Goal: Transaction & Acquisition: Purchase product/service

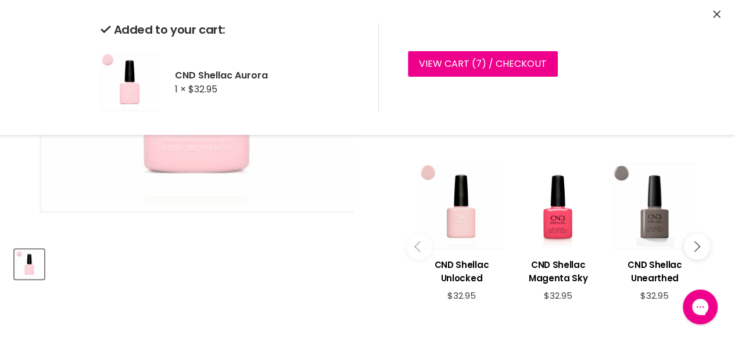
scroll to position [300, 0]
click at [717, 17] on icon "Close" at bounding box center [717, 14] width 8 height 8
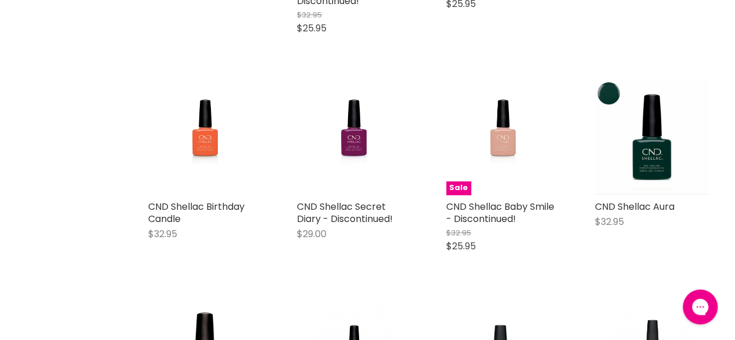
scroll to position [2285, 0]
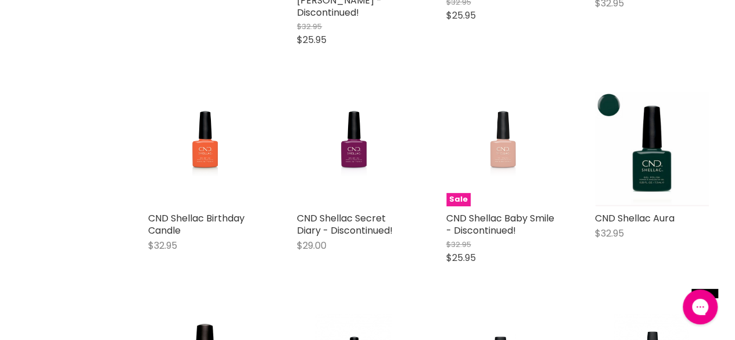
click at [501, 127] on img "Main content" at bounding box center [503, 149] width 76 height 114
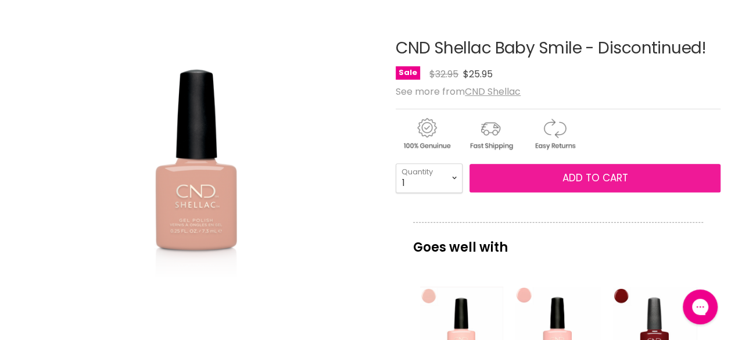
click at [559, 180] on button "Add to cart" at bounding box center [594, 178] width 251 height 29
click at [562, 181] on button "Add to cart" at bounding box center [594, 178] width 251 height 29
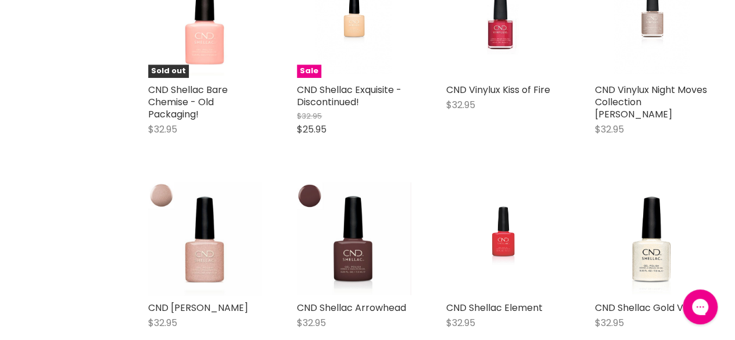
scroll to position [2633, 0]
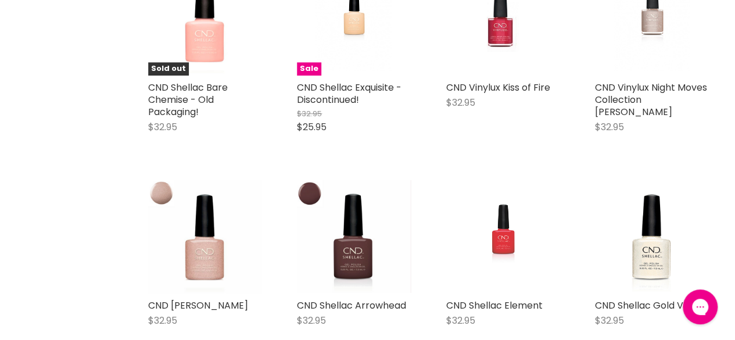
click at [125, 202] on div "Brand CND Shellac Home CND Shellac CND Shellac CND™ SHELLAC® is the breakthroug…" at bounding box center [367, 222] width 735 height 5257
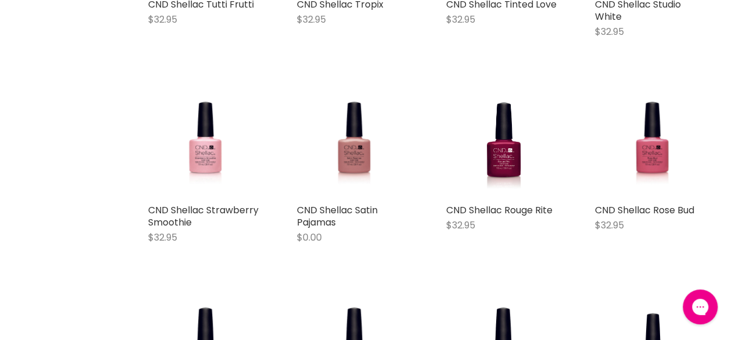
scroll to position [4797, 0]
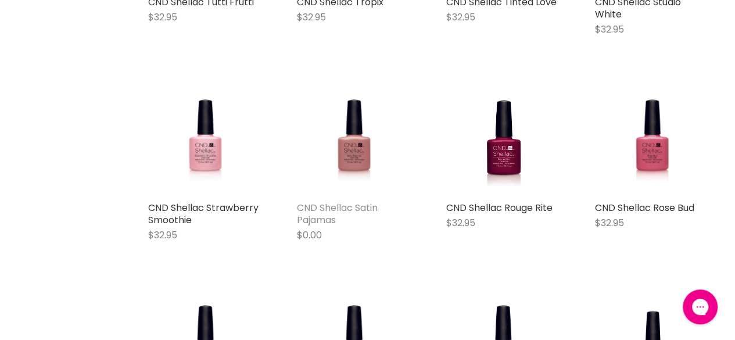
click at [333, 201] on link "CND Shellac Satin Pajamas" at bounding box center [337, 214] width 81 height 26
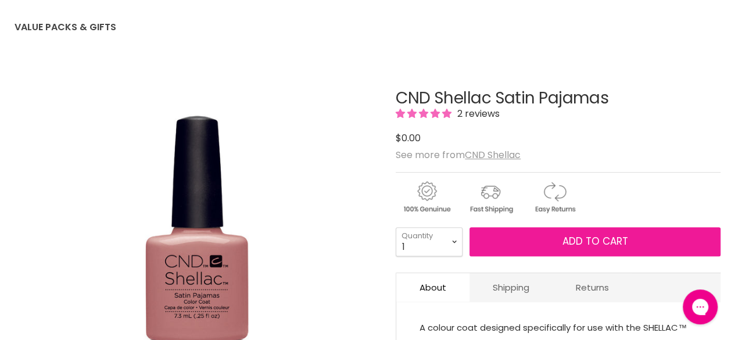
click at [547, 235] on button "Add to cart" at bounding box center [594, 241] width 251 height 29
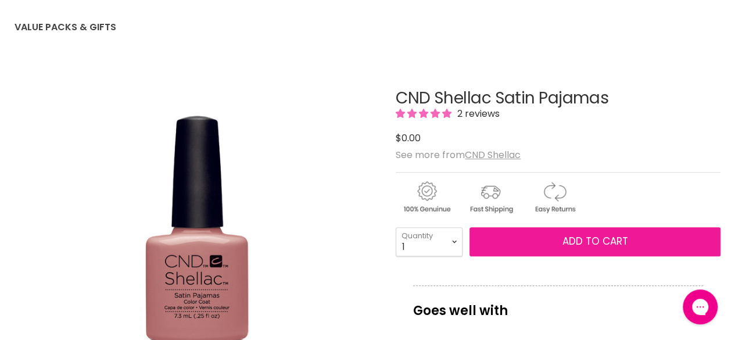
click at [525, 245] on button "Add to cart" at bounding box center [594, 241] width 251 height 29
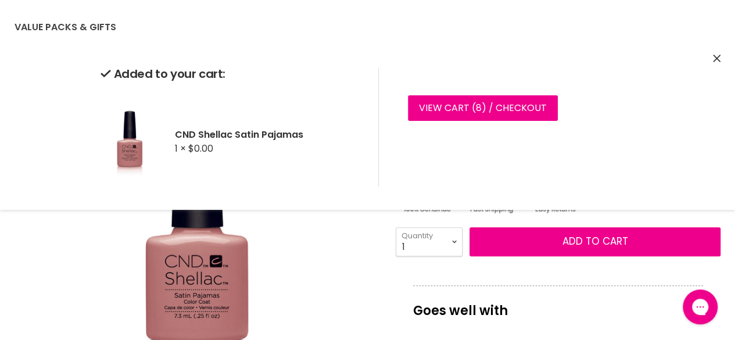
click at [716, 58] on icon "Close" at bounding box center [717, 59] width 8 height 8
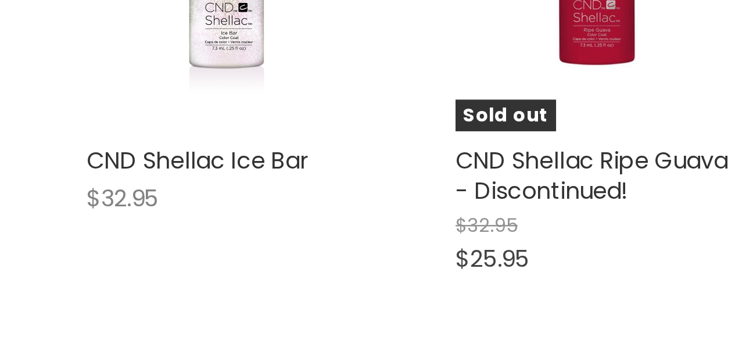
scroll to position [1273, 0]
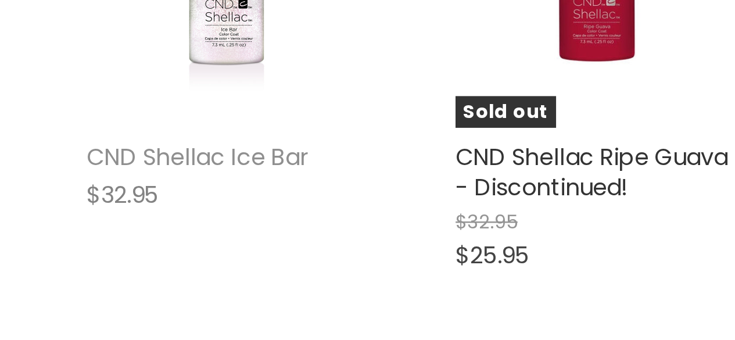
click at [177, 160] on link "CND Shellac Ice Bar" at bounding box center [193, 166] width 90 height 13
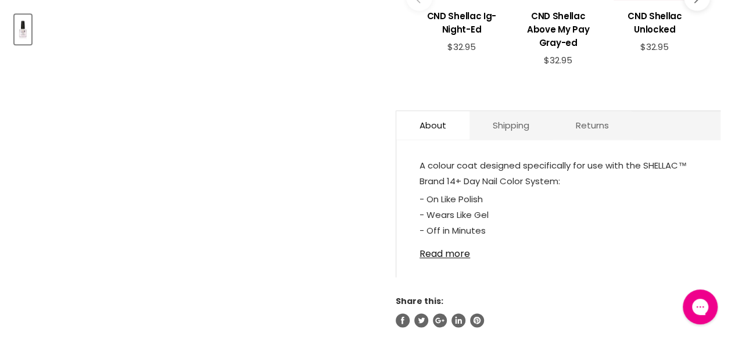
scroll to position [535, 0]
click at [439, 241] on link "Read more" at bounding box center [558, 249] width 278 height 17
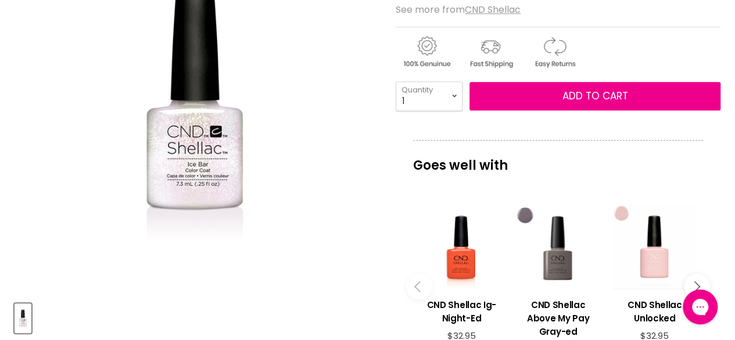
scroll to position [242, 0]
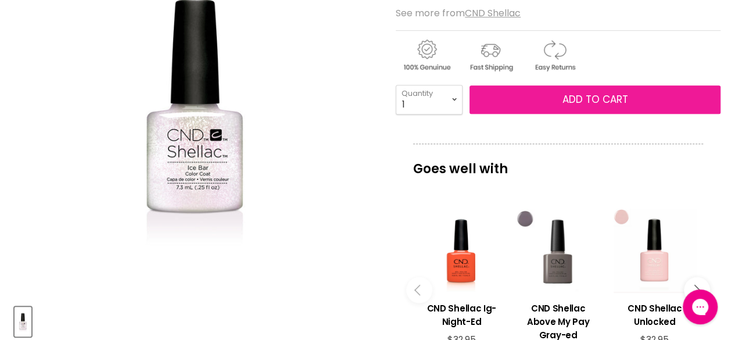
click at [573, 98] on span "Add to cart" at bounding box center [595, 99] width 66 height 14
click at [586, 102] on span "Add to cart" at bounding box center [595, 99] width 66 height 14
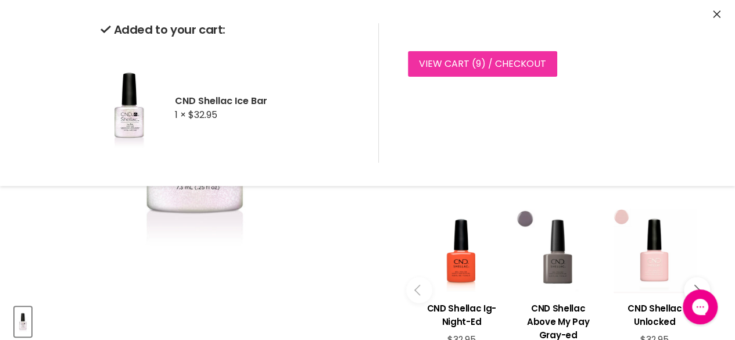
click at [451, 66] on link "View cart ( 9 ) / Checkout" at bounding box center [482, 64] width 149 height 26
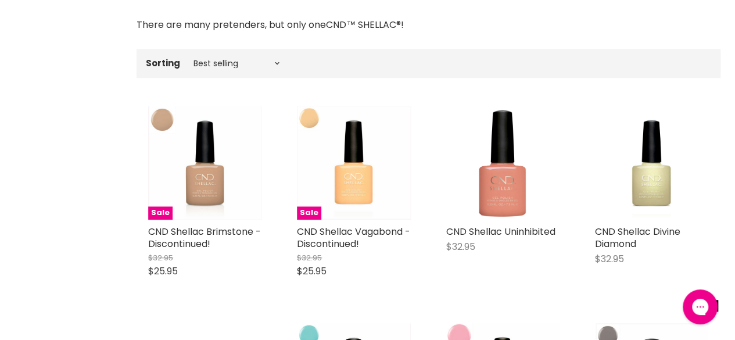
scroll to position [377, 0]
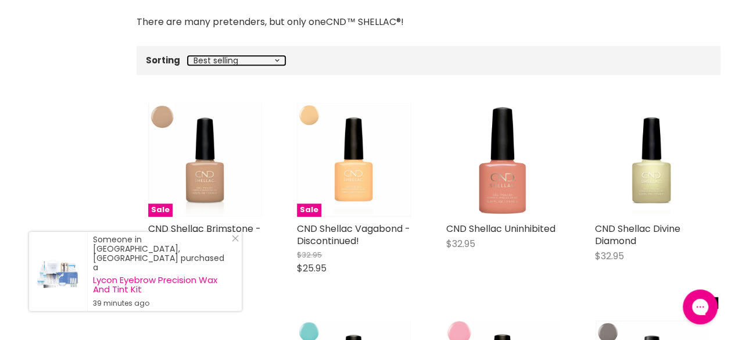
click at [275, 58] on select "Best selling Featured Price, low to high Price, high to low Alphabetically, A-Z…" at bounding box center [237, 60] width 98 height 9
select select "price-ascending"
click at [188, 56] on select "Best selling Featured Price, low to high Price, high to low Alphabetically, A-Z…" at bounding box center [237, 60] width 98 height 9
select select "price-ascending"
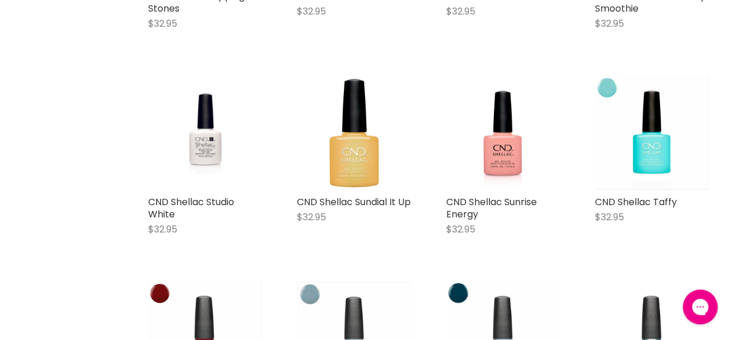
scroll to position [2286, 0]
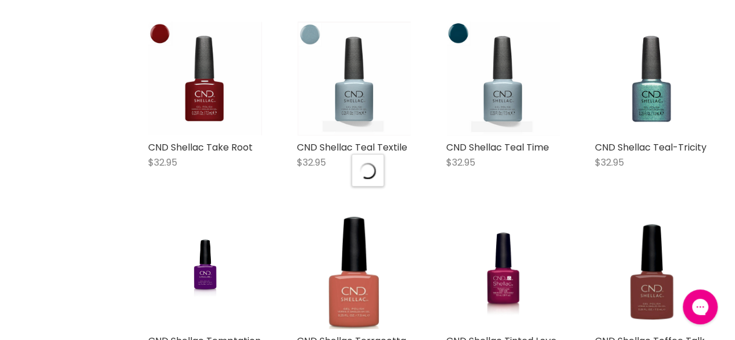
select select "price-ascending"
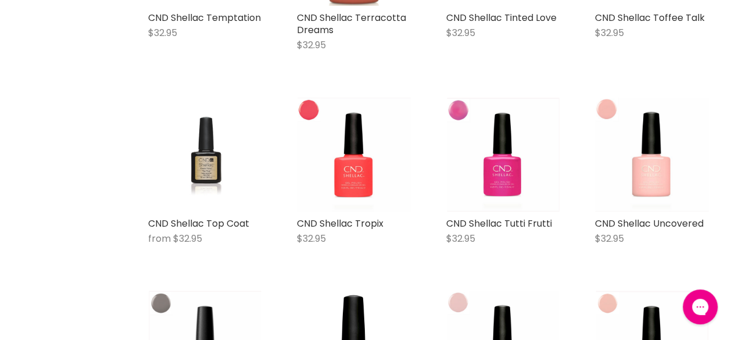
scroll to position [2862, 0]
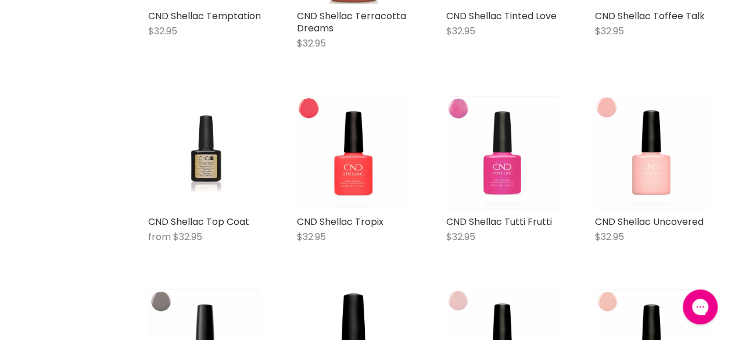
click at [497, 171] on img "Main content" at bounding box center [503, 152] width 112 height 114
